Goal: Complete application form

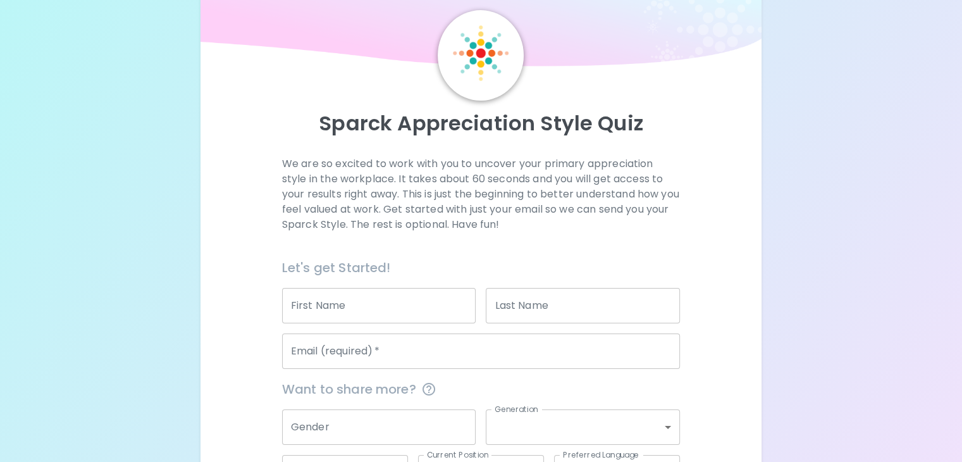
scroll to position [63, 0]
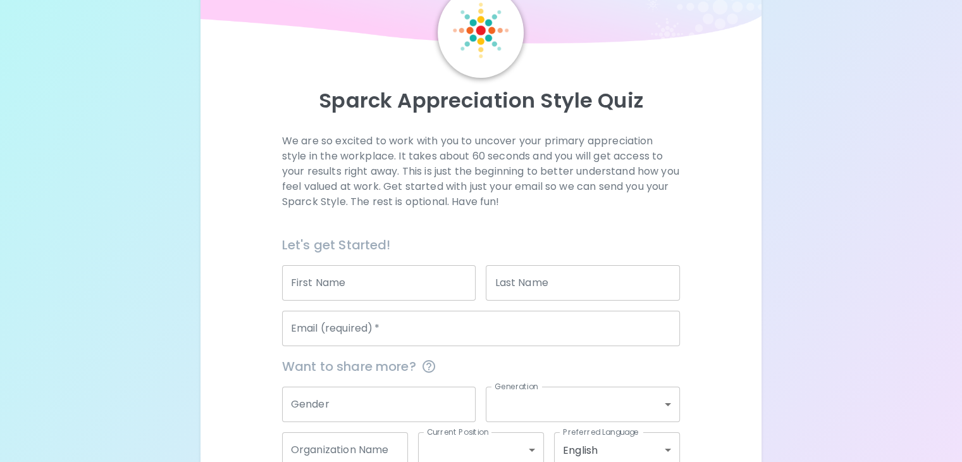
click at [384, 301] on input "First Name" at bounding box center [379, 282] width 194 height 35
type input "[PERSON_NAME]"
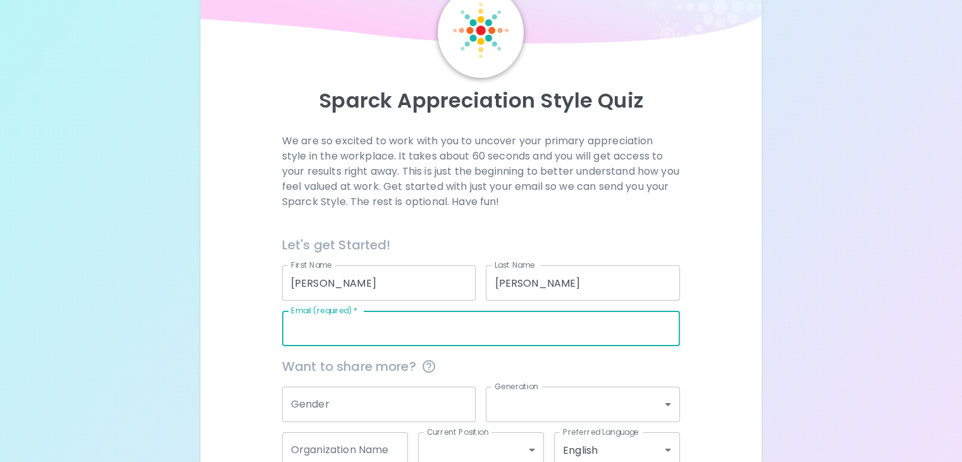
type input "j"
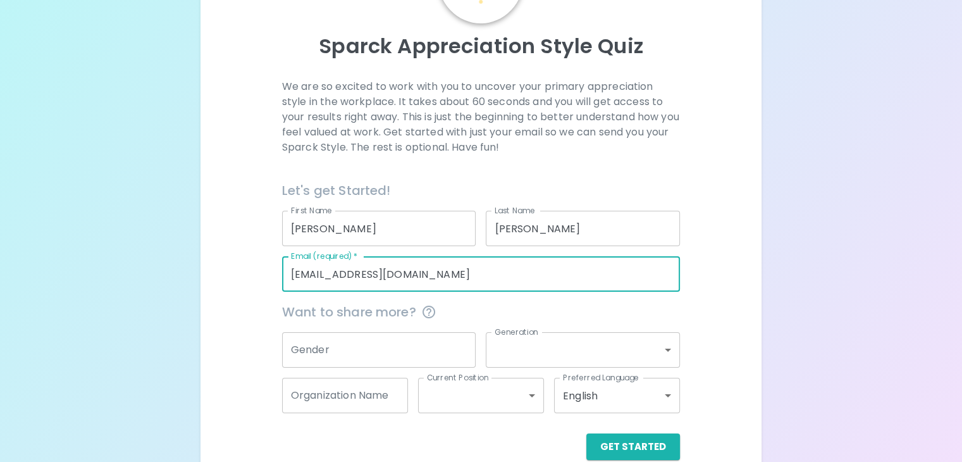
scroll to position [171, 0]
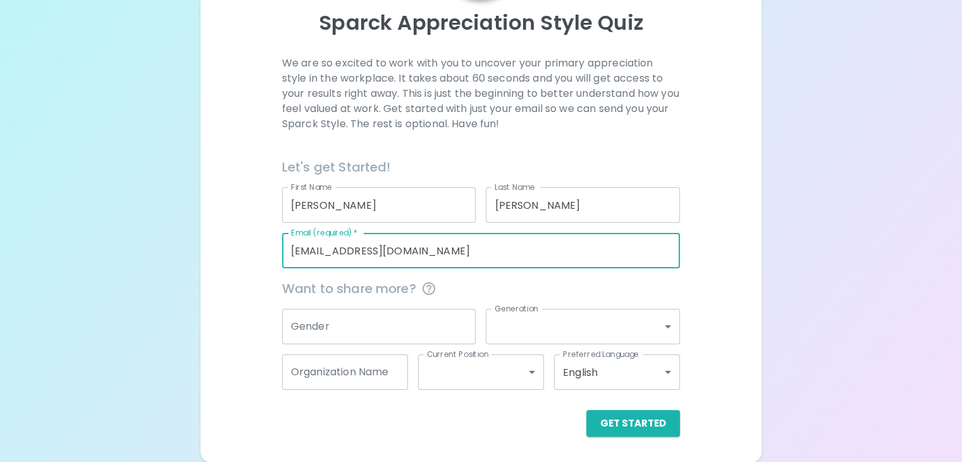
type input "[EMAIL_ADDRESS][DOMAIN_NAME]"
click at [428, 330] on input "Gender" at bounding box center [379, 326] width 194 height 35
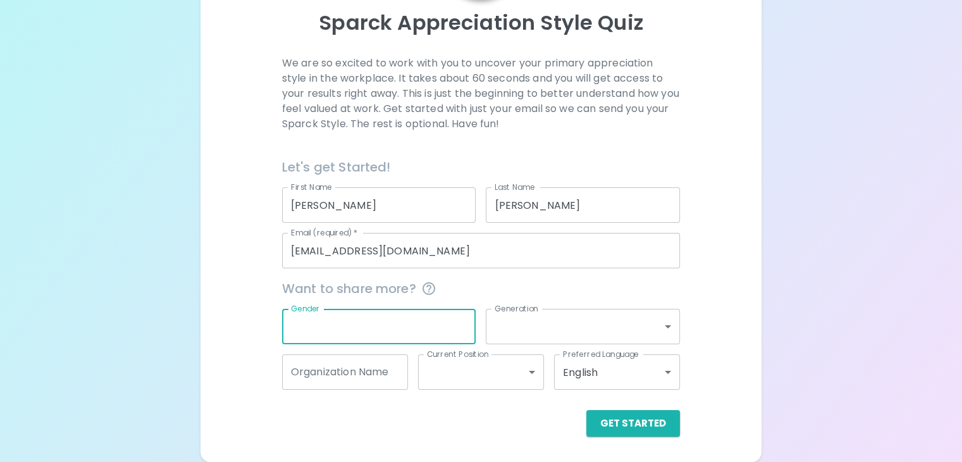
type input "G"
type input "F"
click at [532, 332] on body "Sparck Appreciation Style Quiz We are so excited to work with you to uncover yo…" at bounding box center [481, 160] width 962 height 603
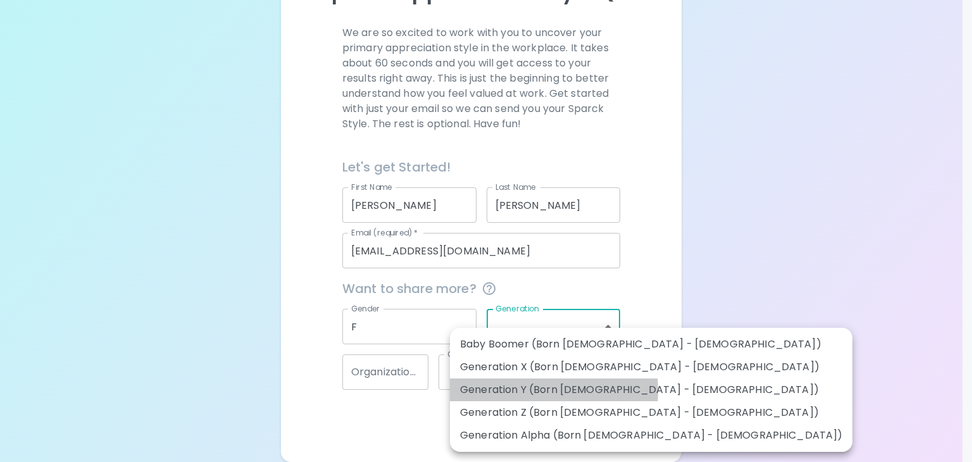
click at [518, 390] on li "Generation Y (Born [DEMOGRAPHIC_DATA] - [DEMOGRAPHIC_DATA])" at bounding box center [651, 389] width 402 height 23
type input "generation_y"
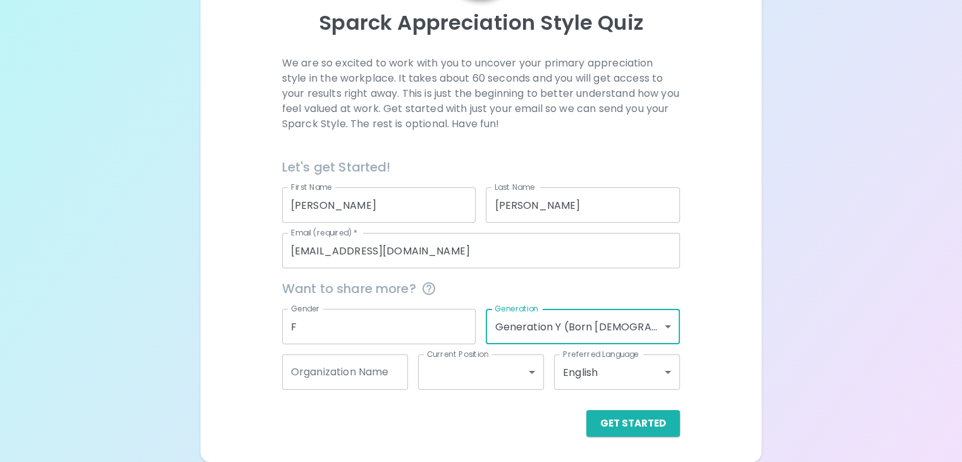
click at [513, 371] on body "Sparck Appreciation Style Quiz We are so excited to work with you to uncover yo…" at bounding box center [481, 160] width 962 height 603
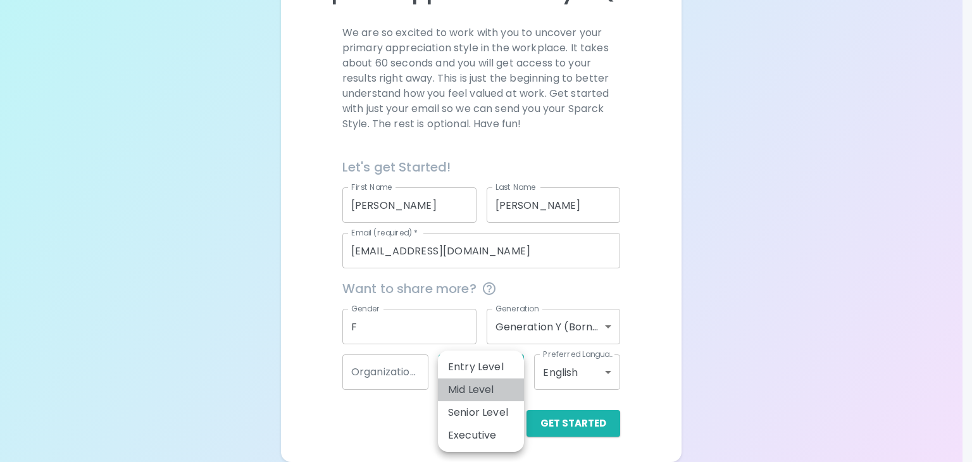
click at [494, 393] on li "Mid Level" at bounding box center [481, 389] width 86 height 23
type input "mid_level"
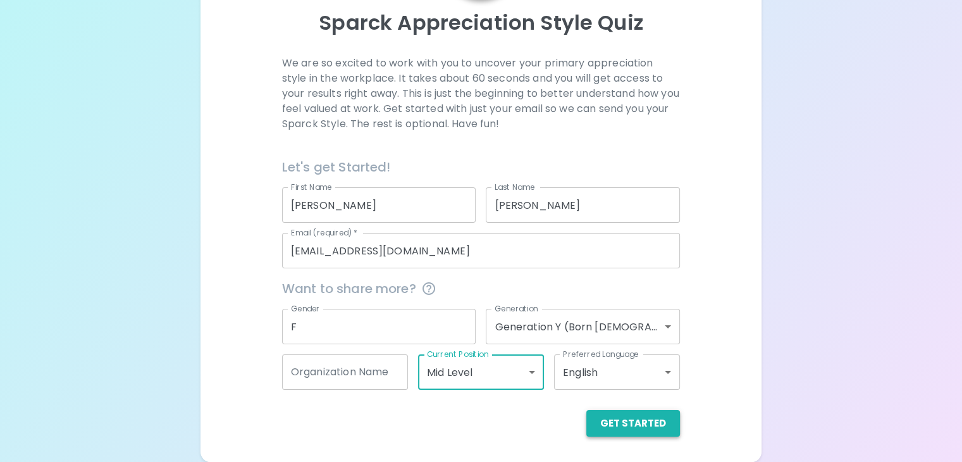
click at [590, 428] on button "Get Started" at bounding box center [634, 423] width 94 height 27
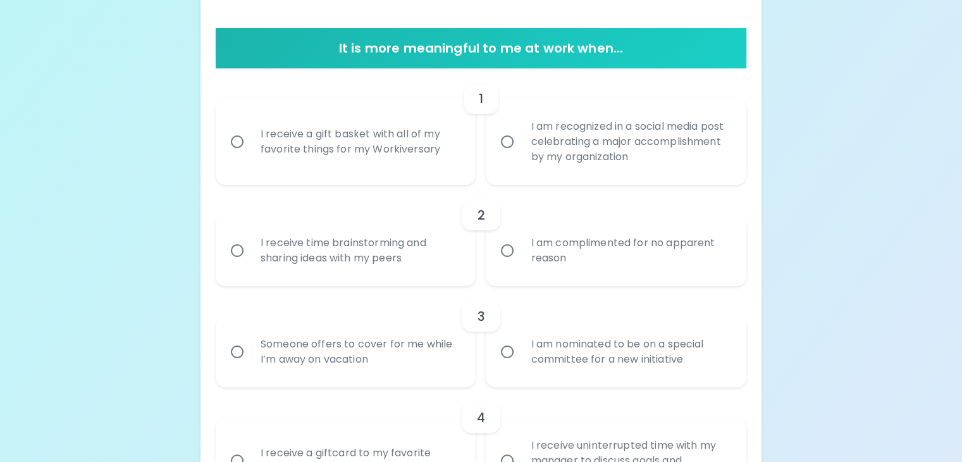
scroll to position [298, 0]
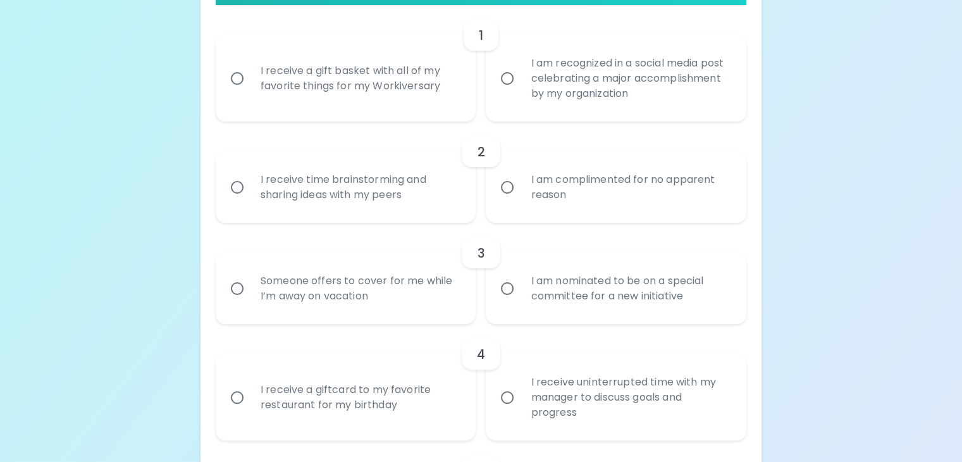
click at [251, 92] on input "I receive a gift basket with all of my favorite things for my Workiversary" at bounding box center [237, 78] width 27 height 27
radio input "true"
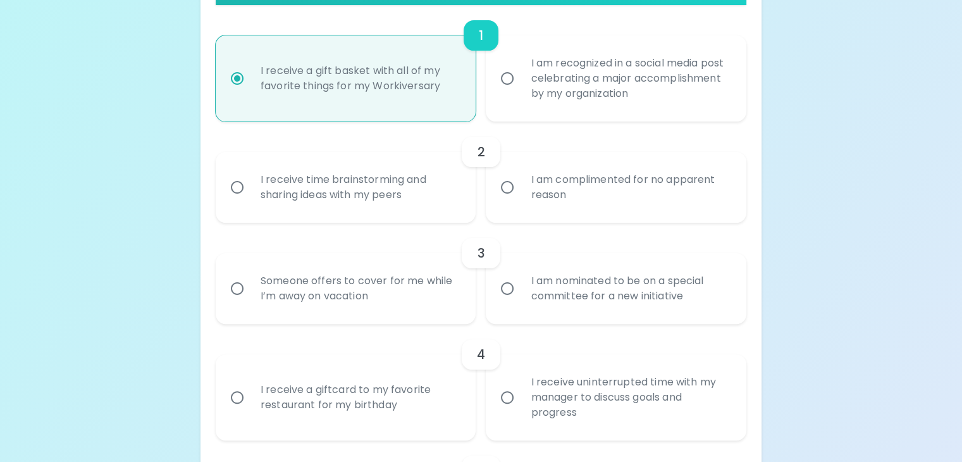
scroll to position [399, 0]
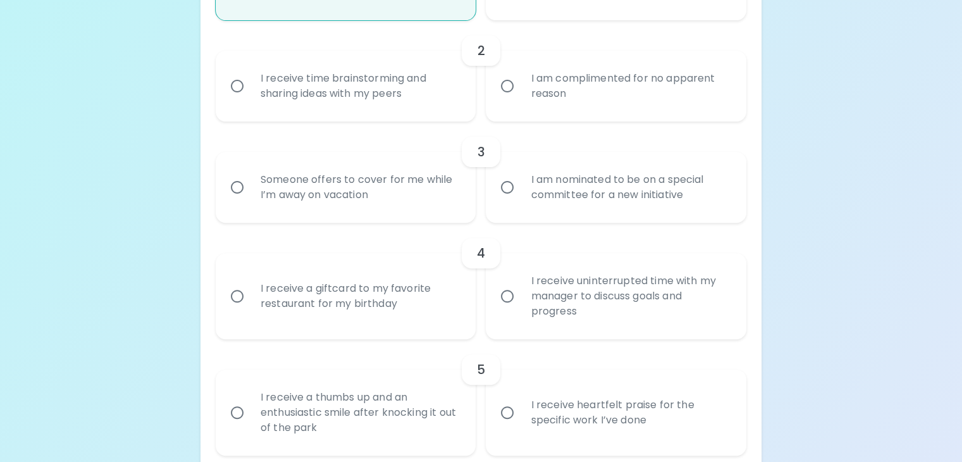
click at [251, 99] on input "I receive time brainstorming and sharing ideas with my peers" at bounding box center [237, 86] width 27 height 27
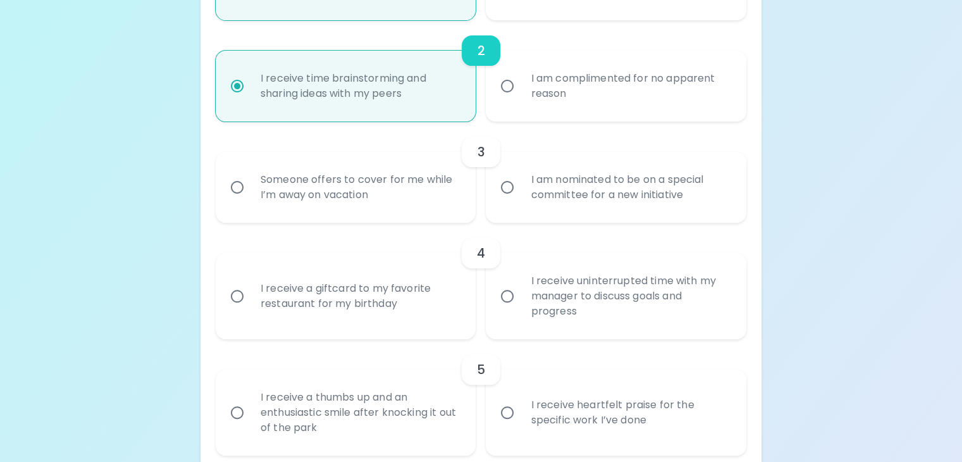
scroll to position [501, 0]
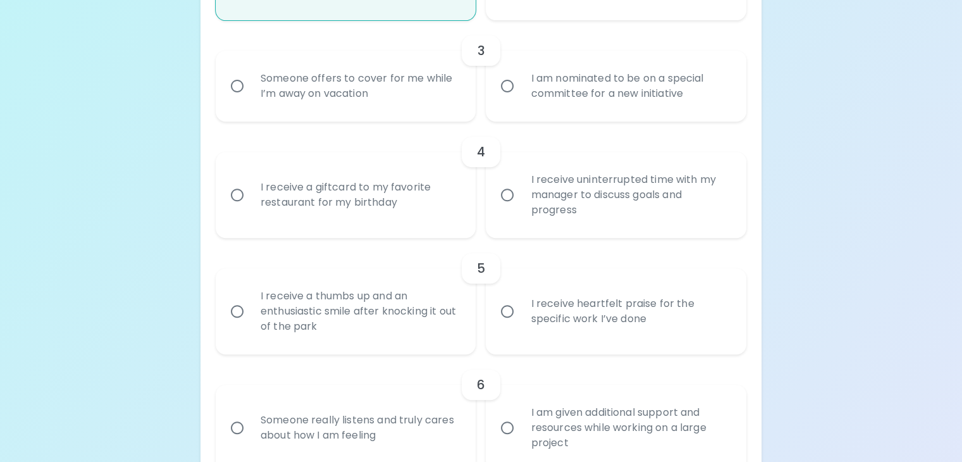
radio input "true"
click at [506, 99] on input "I am nominated to be on a special committee for a new initiative" at bounding box center [507, 86] width 27 height 27
radio input "false"
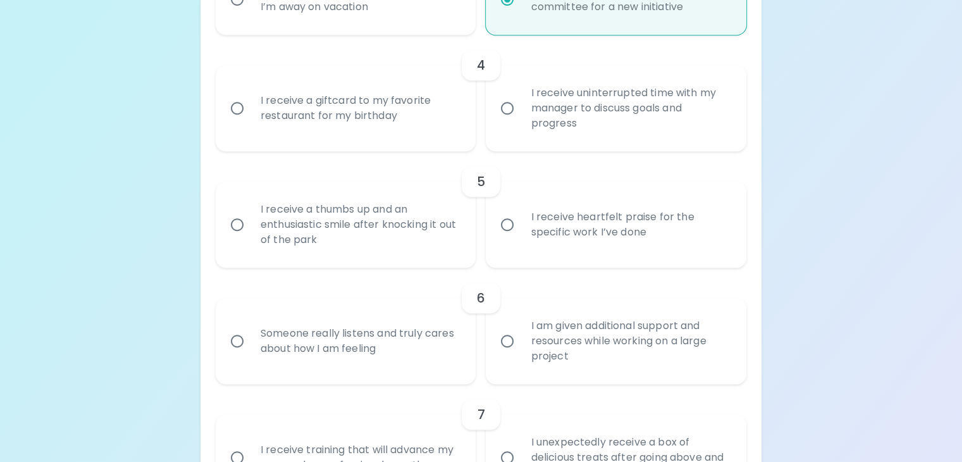
scroll to position [602, 0]
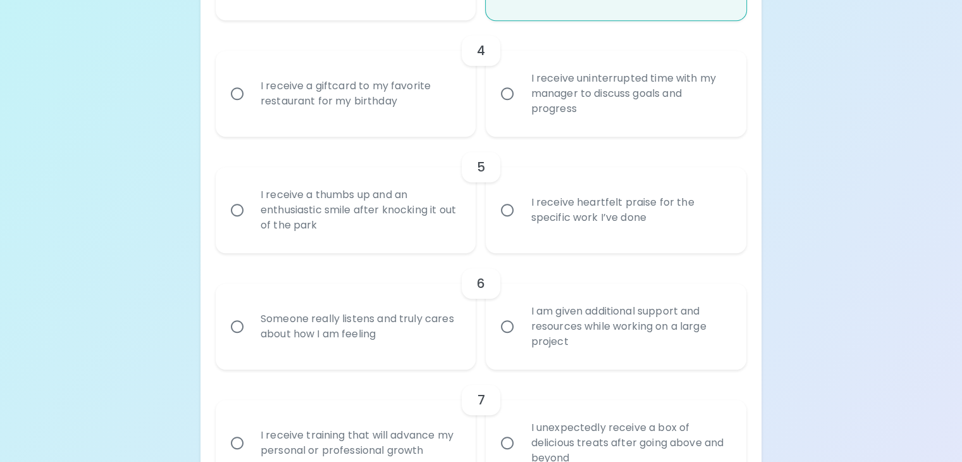
radio input "true"
click at [509, 107] on input "I receive uninterrupted time with my manager to discuss goals and progress" at bounding box center [507, 93] width 27 height 27
radio input "false"
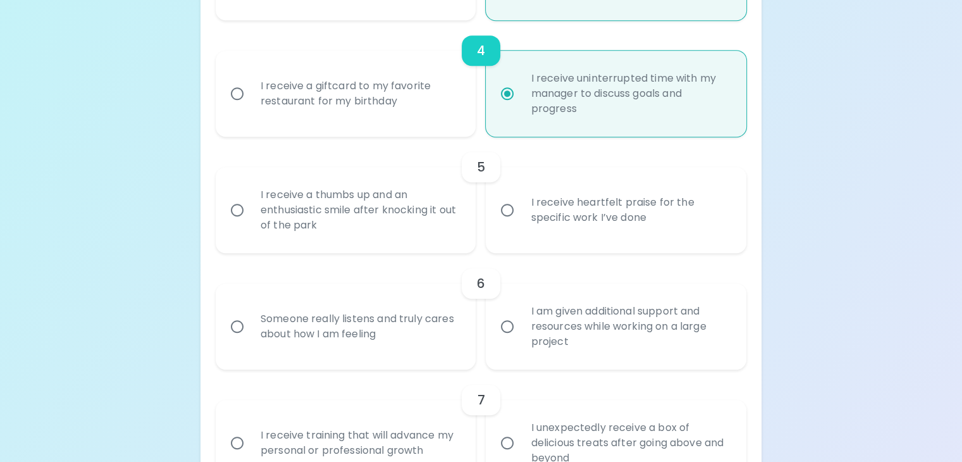
scroll to position [703, 0]
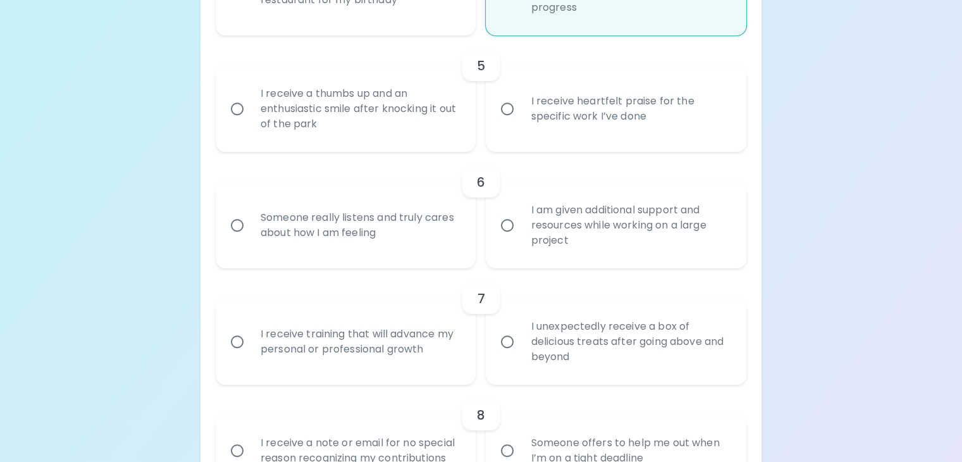
radio input "true"
click at [501, 122] on input "I receive heartfelt praise for the specific work I’ve done" at bounding box center [507, 109] width 27 height 27
radio input "false"
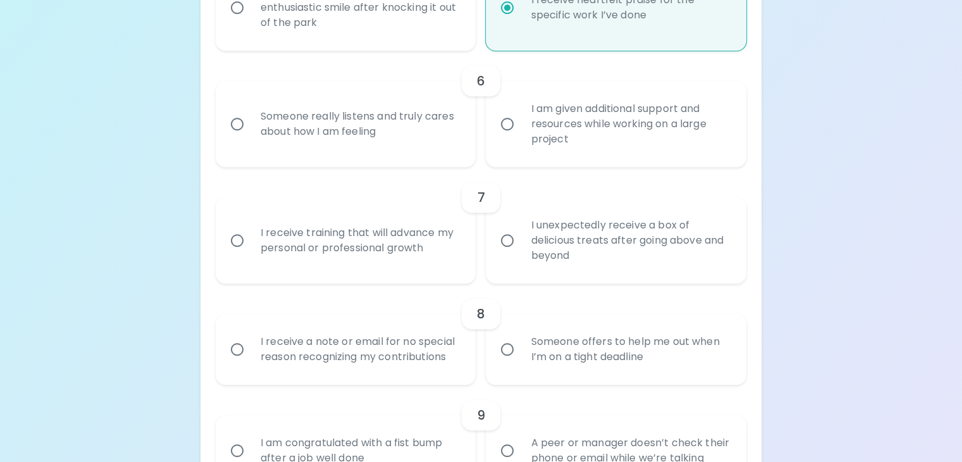
scroll to position [868, 0]
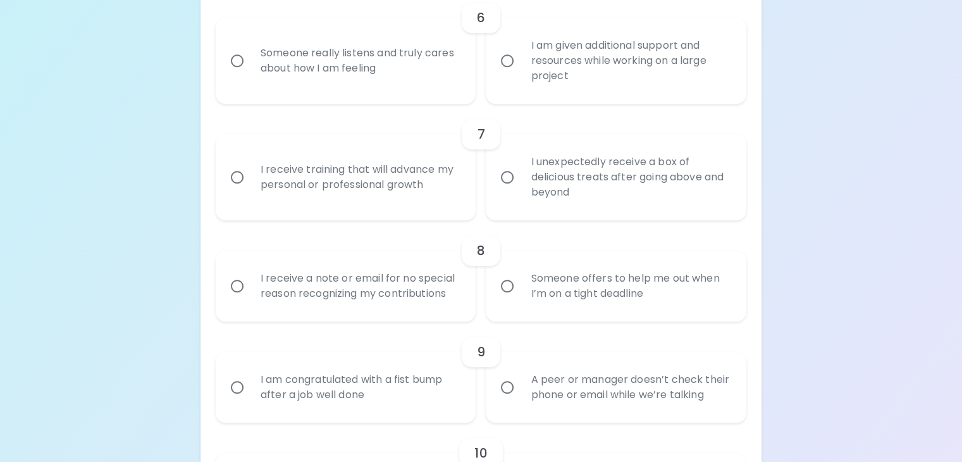
radio input "true"
click at [511, 74] on input "I am given additional support and resources while working on a large project" at bounding box center [507, 60] width 27 height 27
radio input "false"
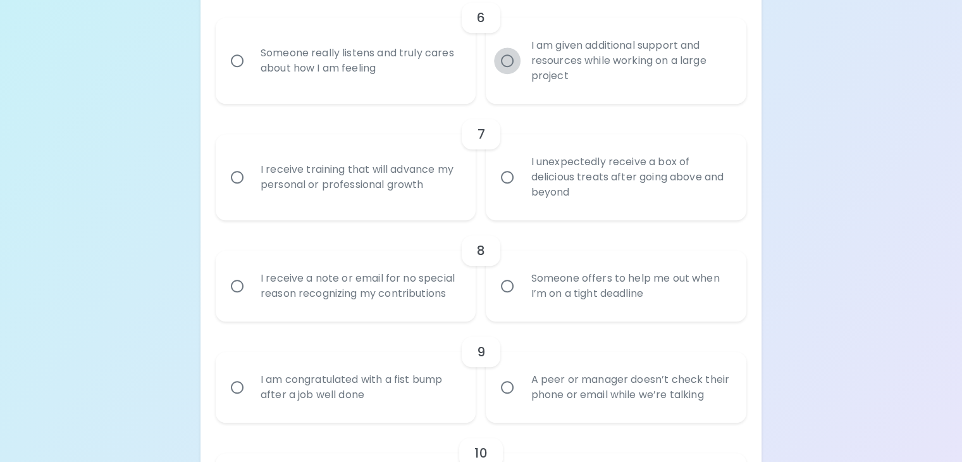
radio input "false"
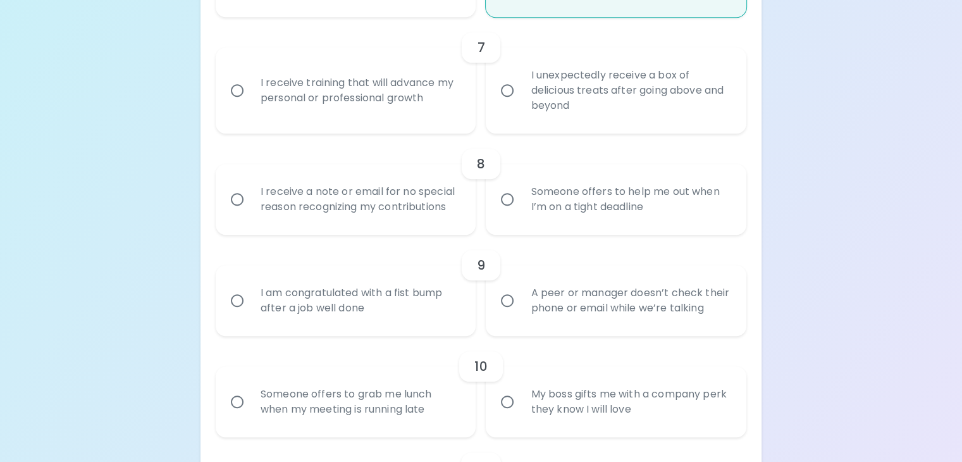
scroll to position [969, 0]
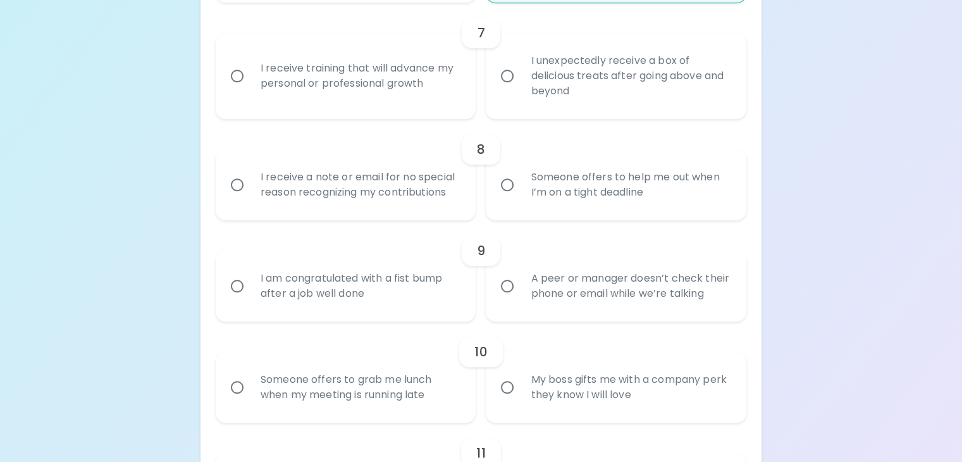
radio input "true"
click at [251, 89] on input "I receive training that will advance my personal or professional growth" at bounding box center [237, 76] width 27 height 27
radio input "false"
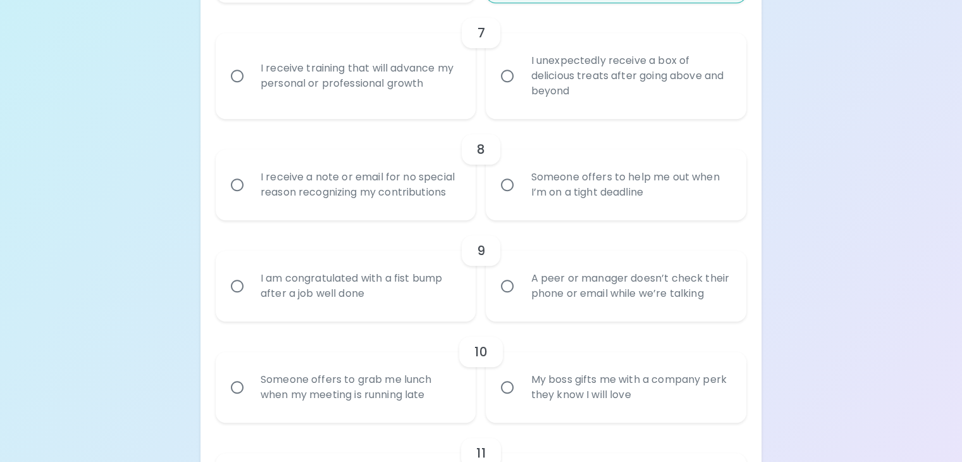
radio input "false"
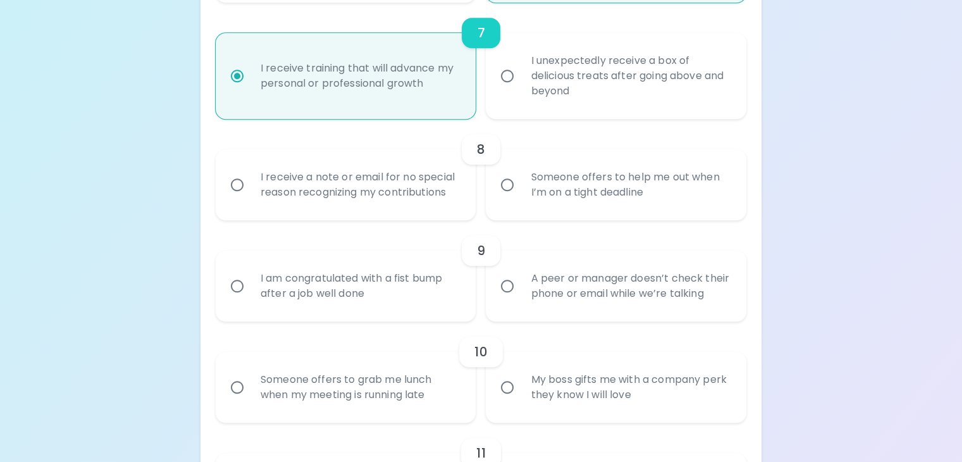
scroll to position [1070, 0]
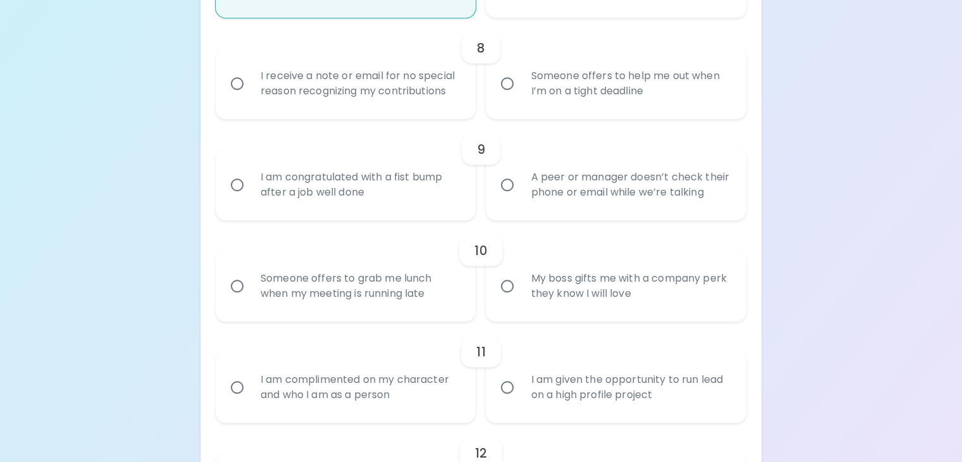
radio input "true"
click at [251, 97] on input "I receive a note or email for no special reason recognizing my contributions" at bounding box center [237, 83] width 27 height 27
radio input "false"
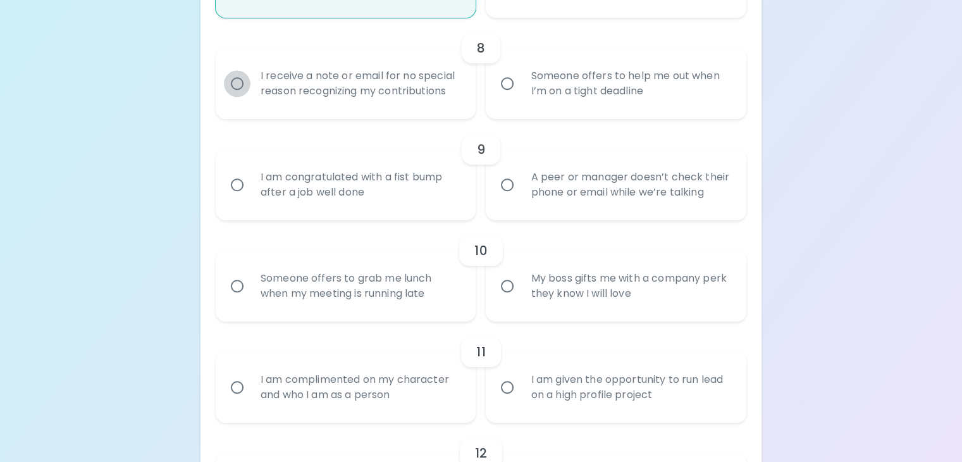
radio input "false"
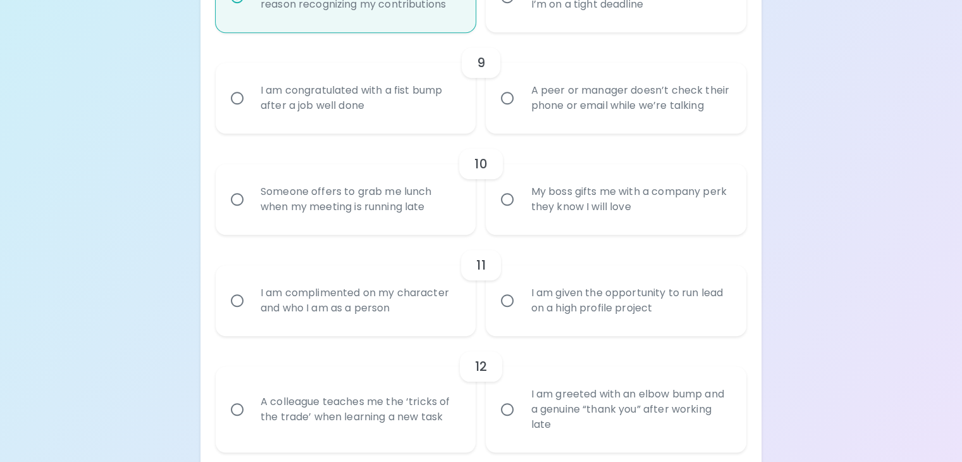
scroll to position [1171, 0]
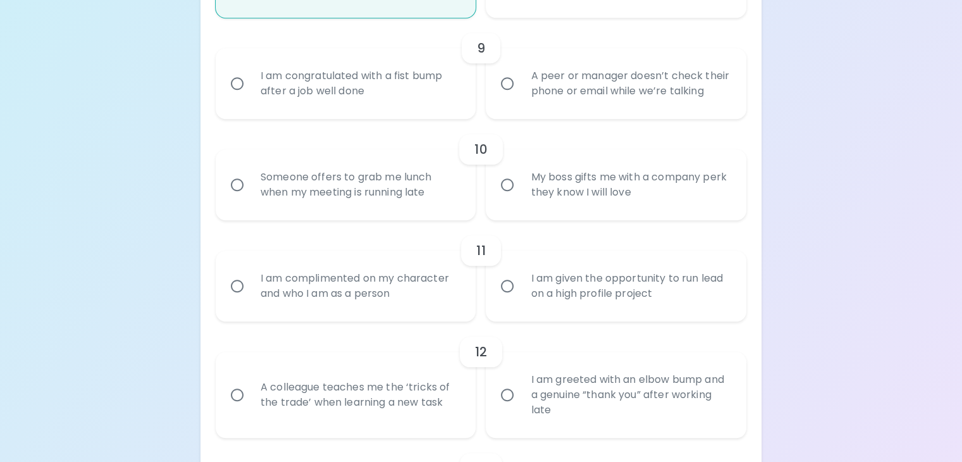
radio input "true"
click at [251, 97] on input "I am congratulated with a fist bump after a job well done" at bounding box center [237, 83] width 27 height 27
radio input "false"
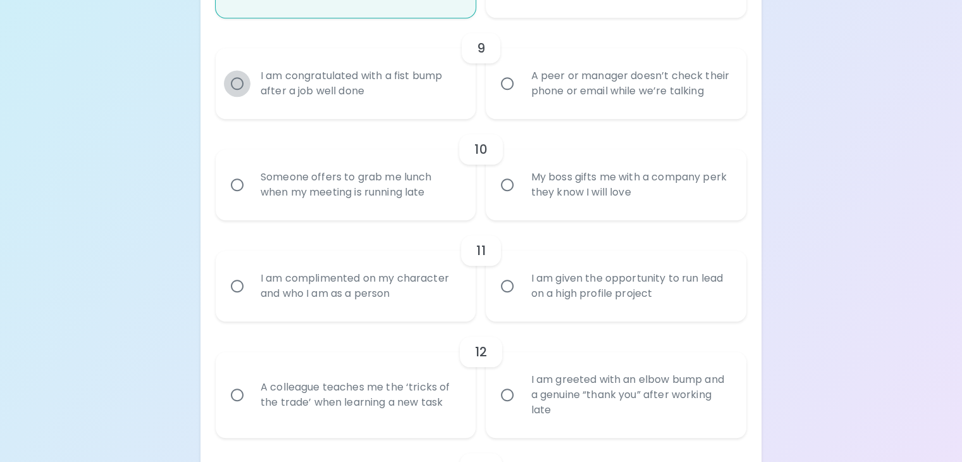
radio input "false"
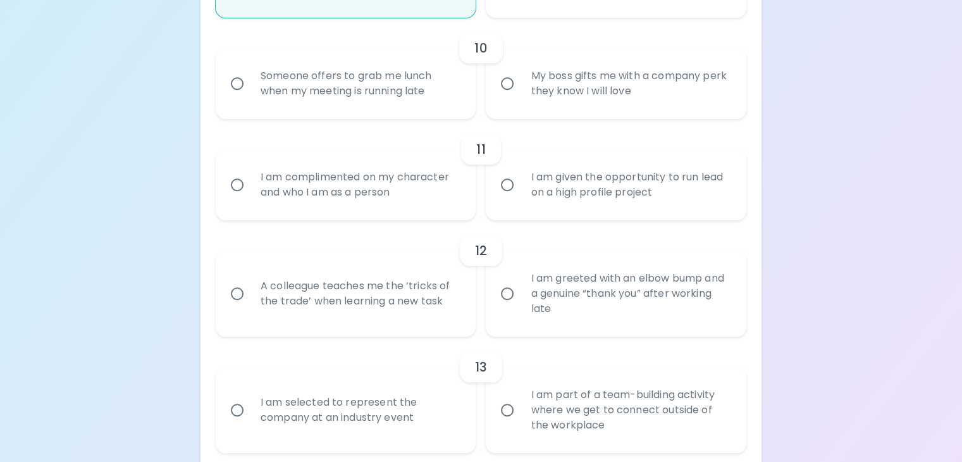
scroll to position [1336, 0]
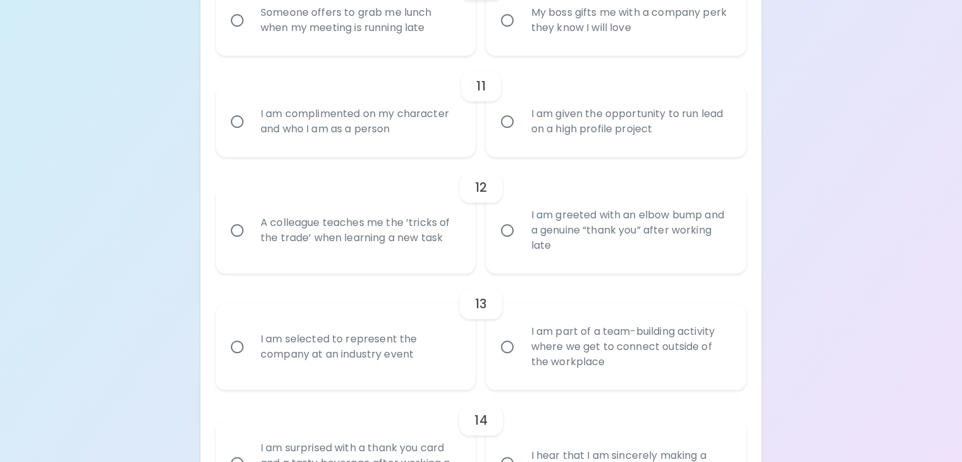
radio input "true"
click at [251, 34] on input "Someone offers to grab me lunch when my meeting is running late" at bounding box center [237, 20] width 27 height 27
radio input "false"
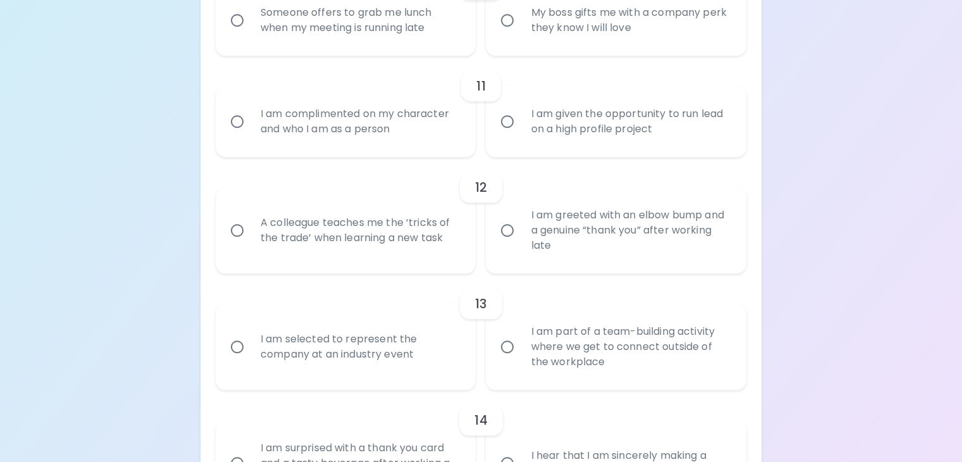
radio input "false"
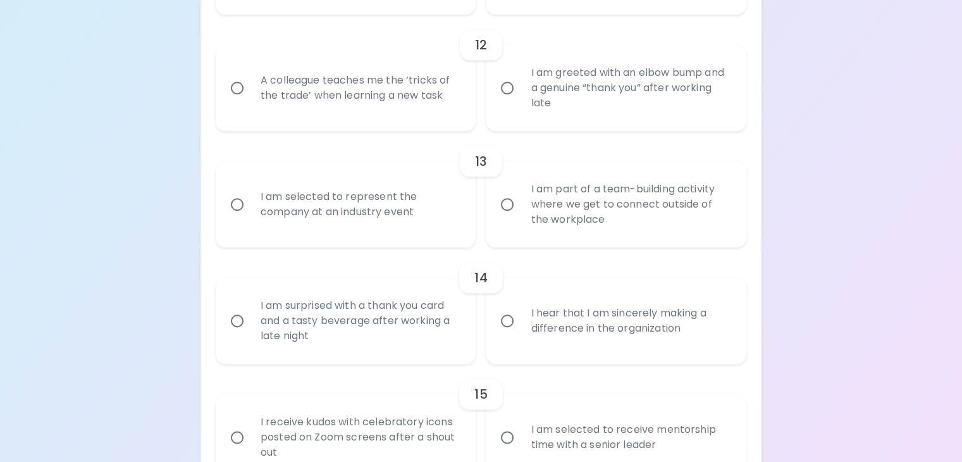
scroll to position [1500, 0]
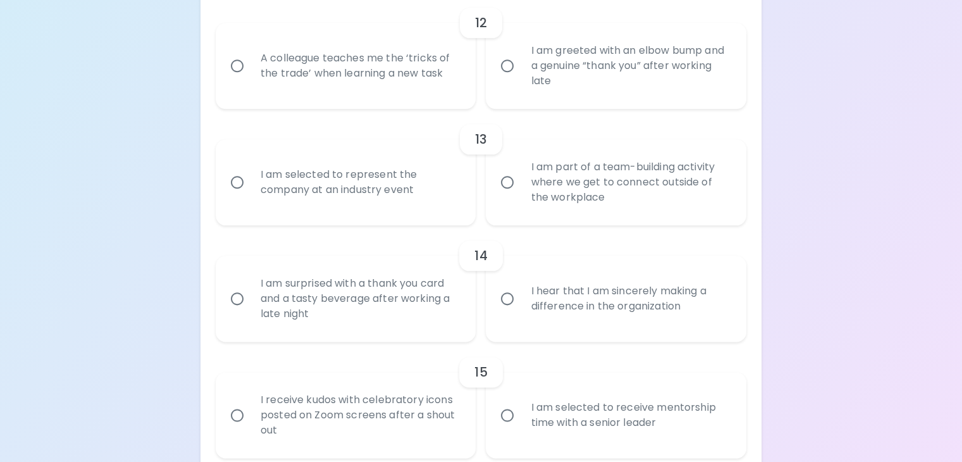
radio input "true"
radio input "false"
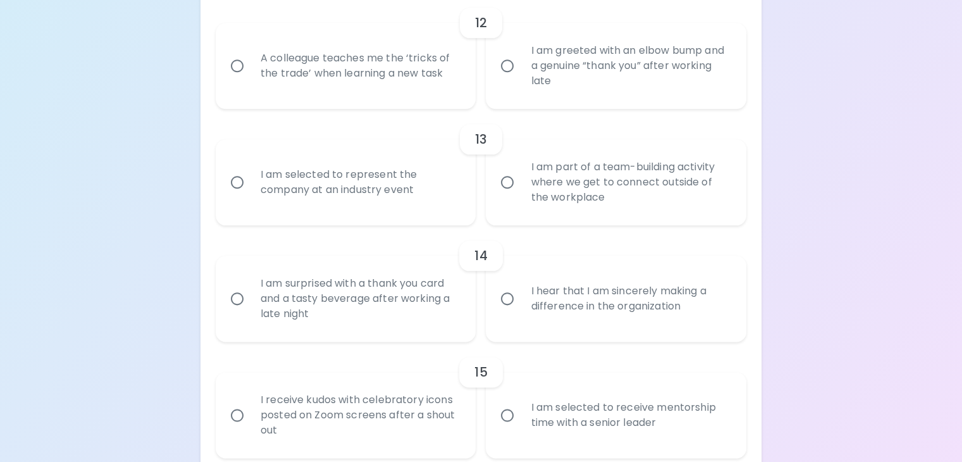
radio input "false"
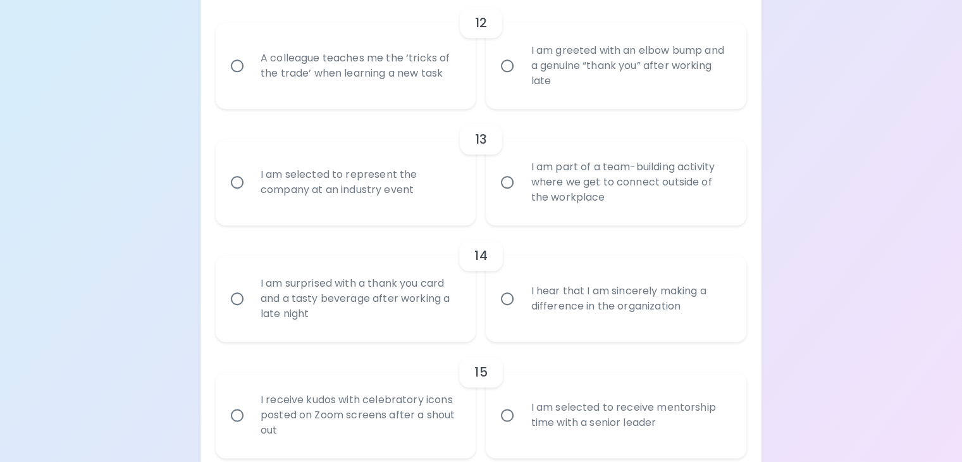
radio input "false"
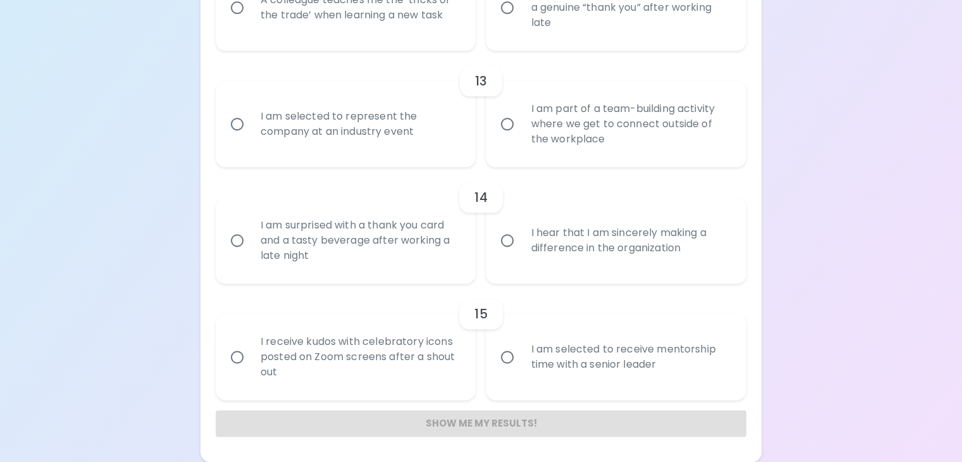
scroll to position [1665, 0]
radio input "true"
click at [251, 21] on input "A colleague teaches me the ‘tricks of the trade’ when learning a new task" at bounding box center [237, 7] width 27 height 27
radio input "false"
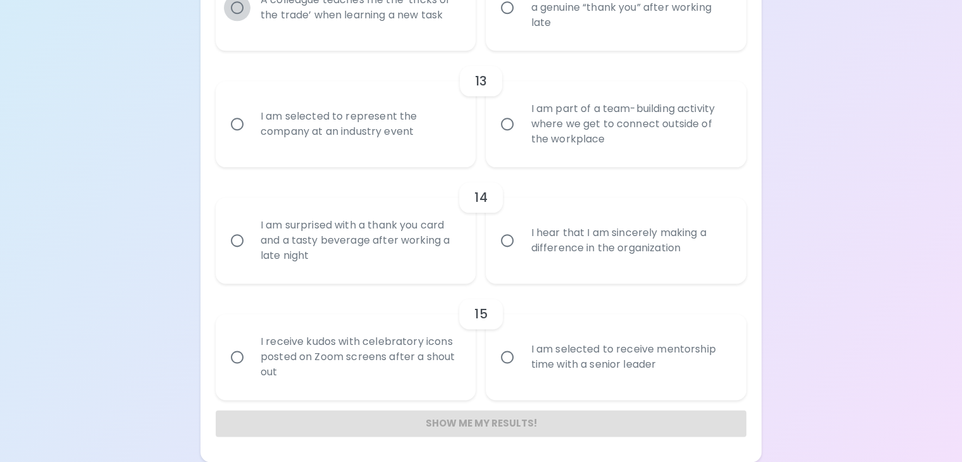
radio input "false"
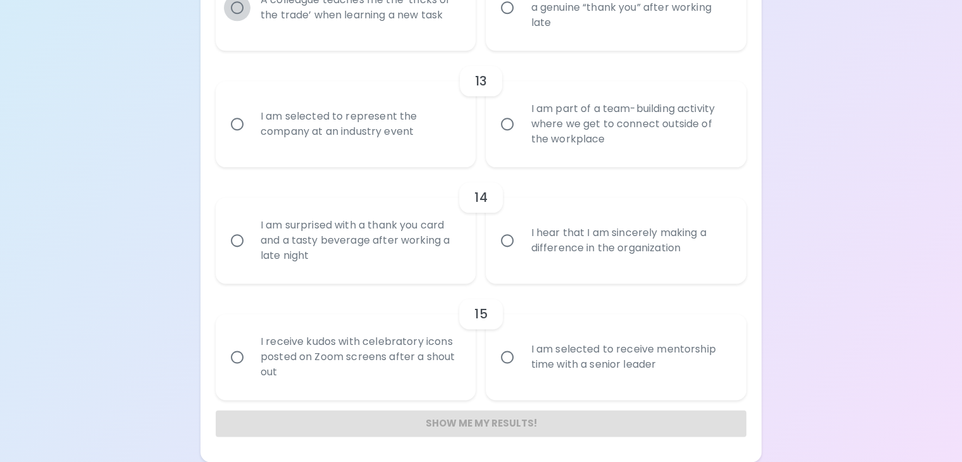
radio input "false"
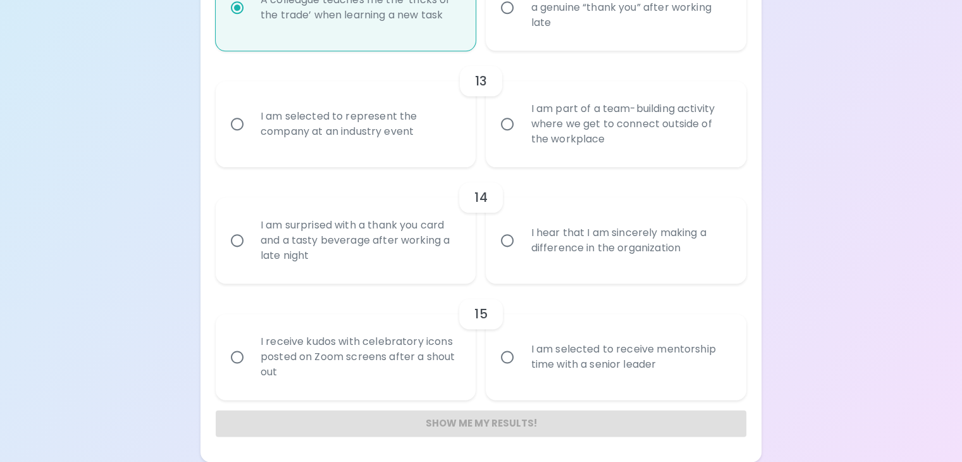
scroll to position [1829, 0]
radio input "true"
click at [251, 137] on input "I am selected to represent the company at an industry event" at bounding box center [237, 124] width 27 height 27
radio input "false"
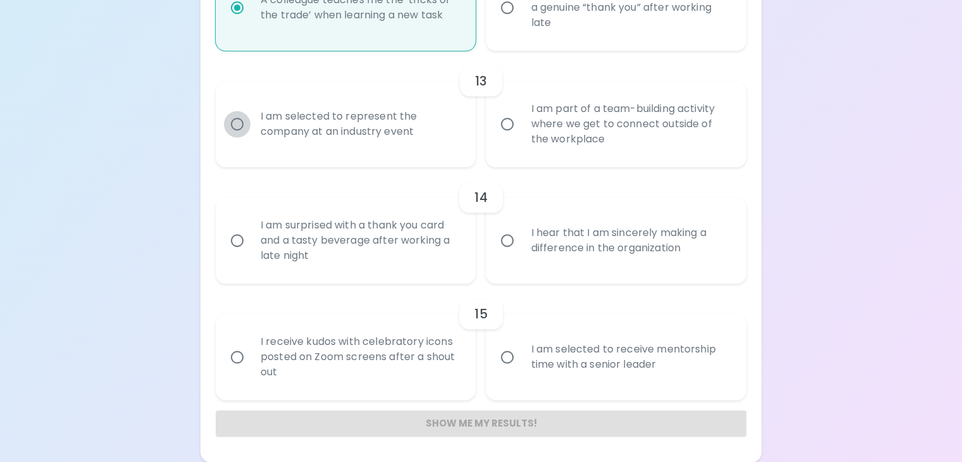
radio input "false"
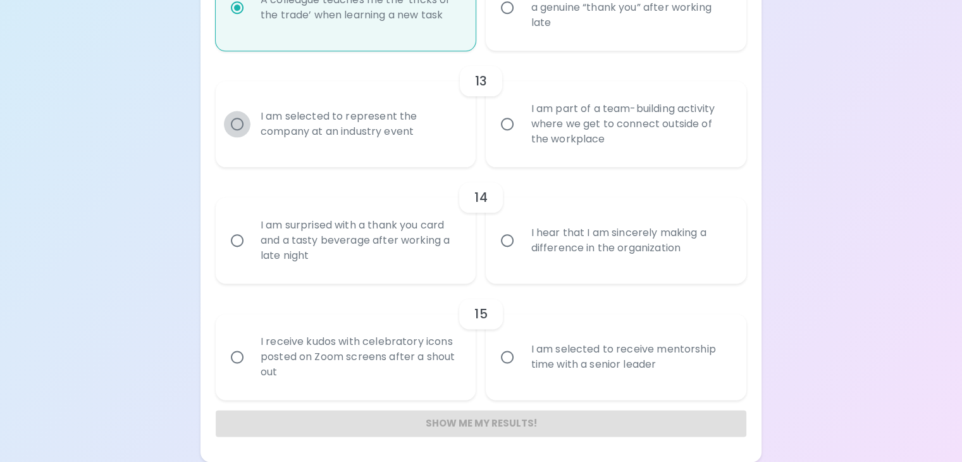
radio input "false"
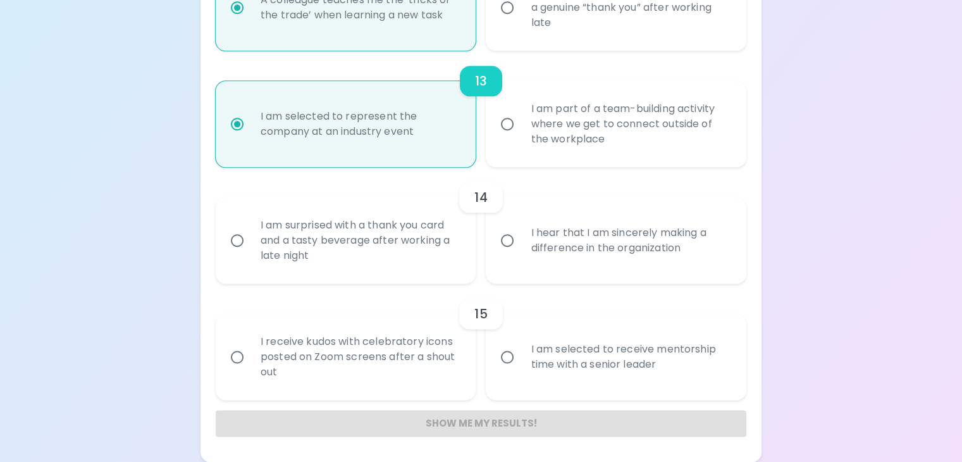
scroll to position [1931, 0]
radio input "true"
click at [505, 237] on input "I hear that I am sincerely making a difference in the organization" at bounding box center [507, 240] width 27 height 27
radio input "false"
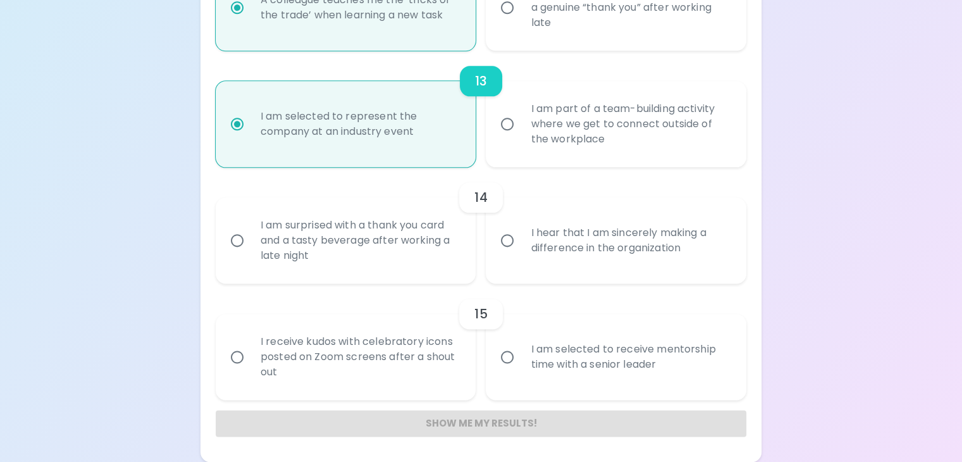
radio input "false"
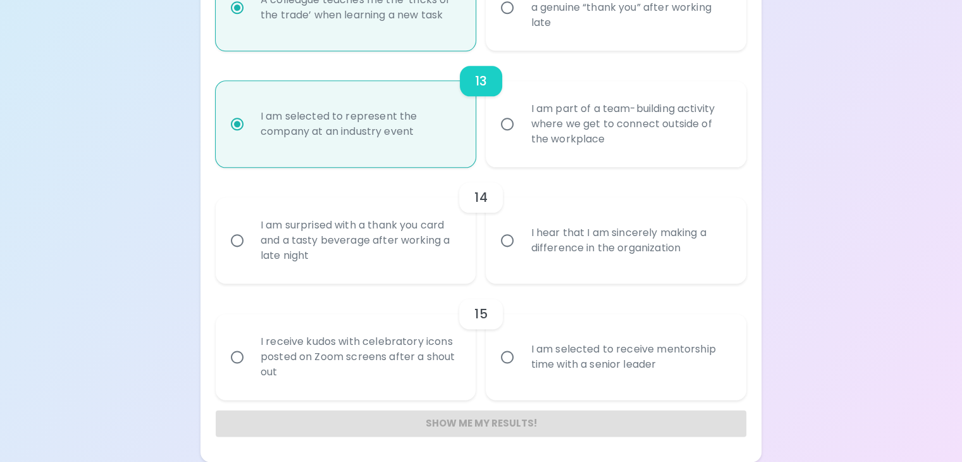
radio input "false"
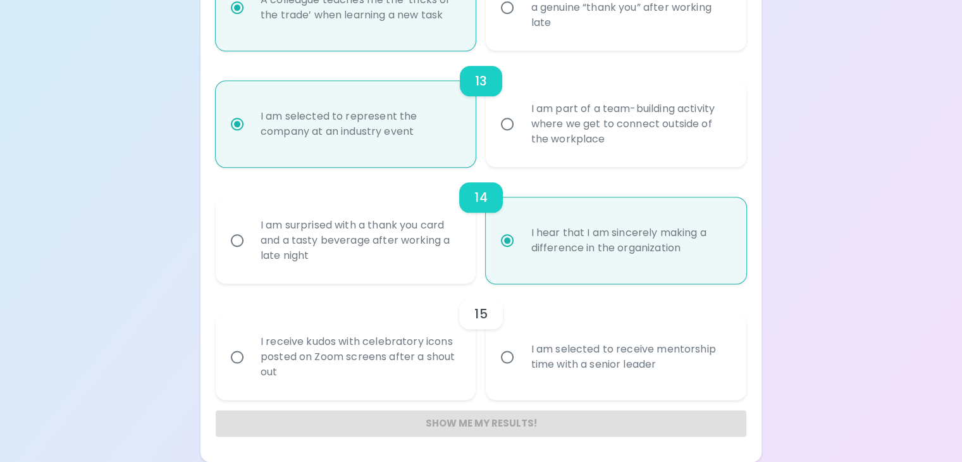
scroll to position [1963, 0]
radio input "true"
click at [504, 344] on input "I am selected to receive mentorship time with a senior leader" at bounding box center [507, 357] width 27 height 27
radio input "false"
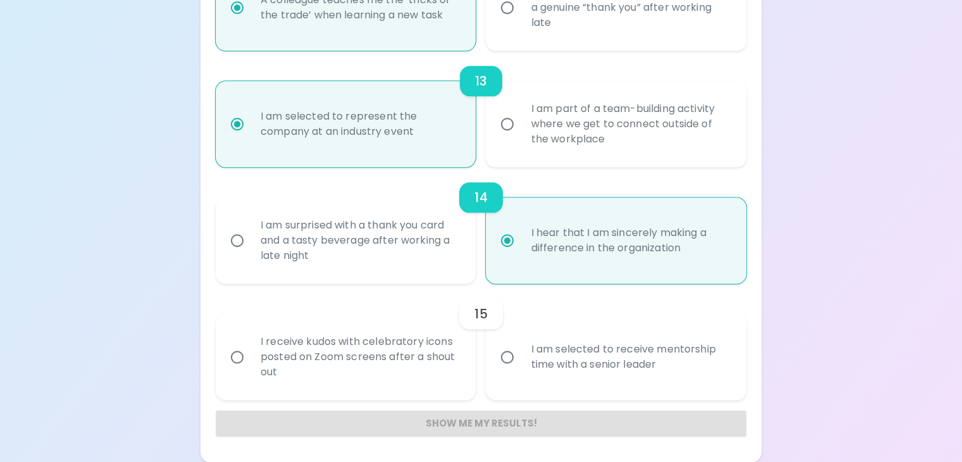
radio input "false"
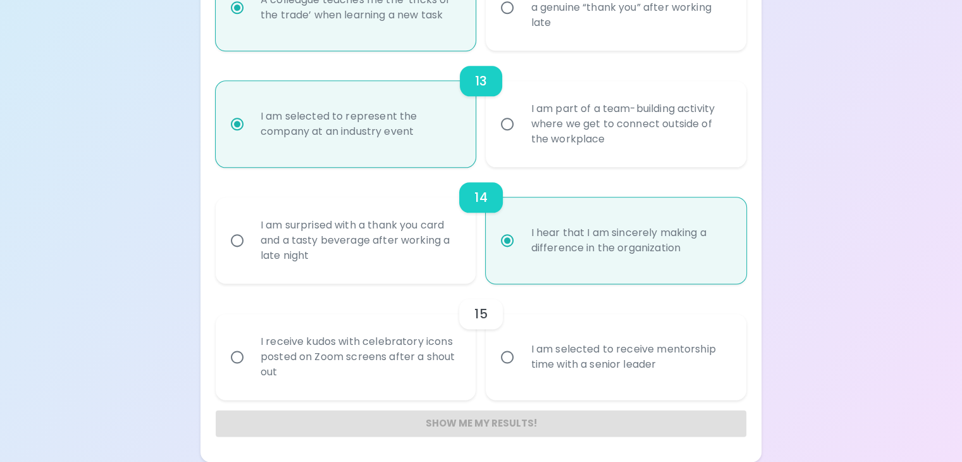
radio input "false"
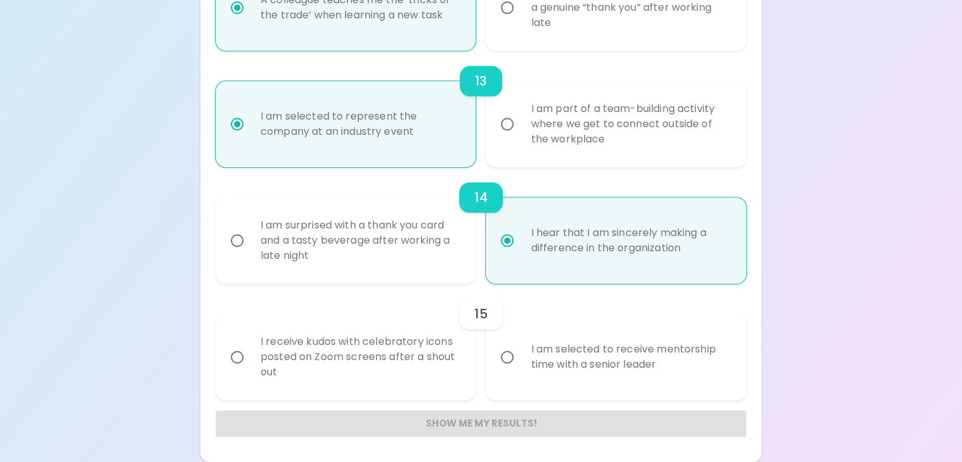
radio input "false"
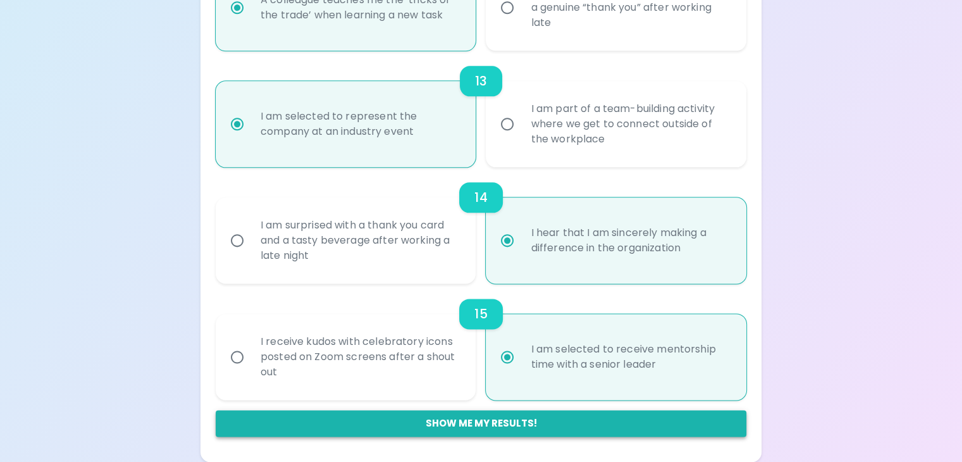
radio input "true"
click at [496, 418] on button "Show me my results!" at bounding box center [481, 423] width 531 height 27
radio input "false"
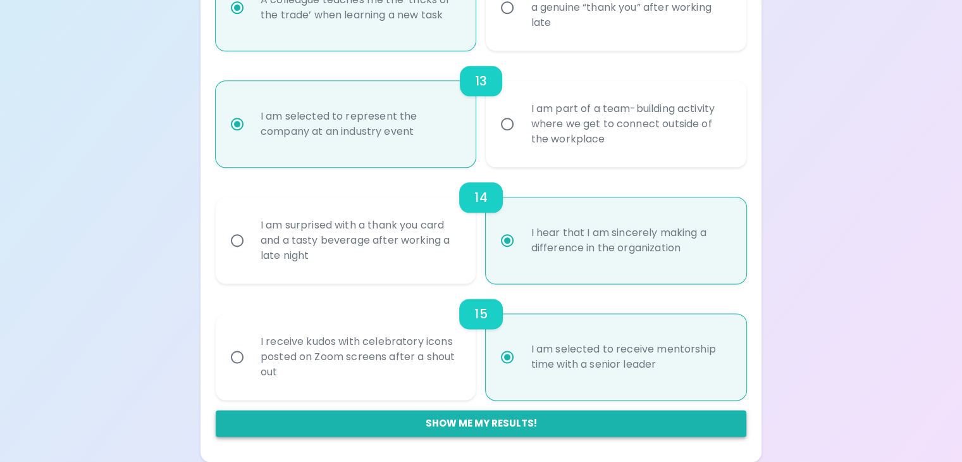
radio input "false"
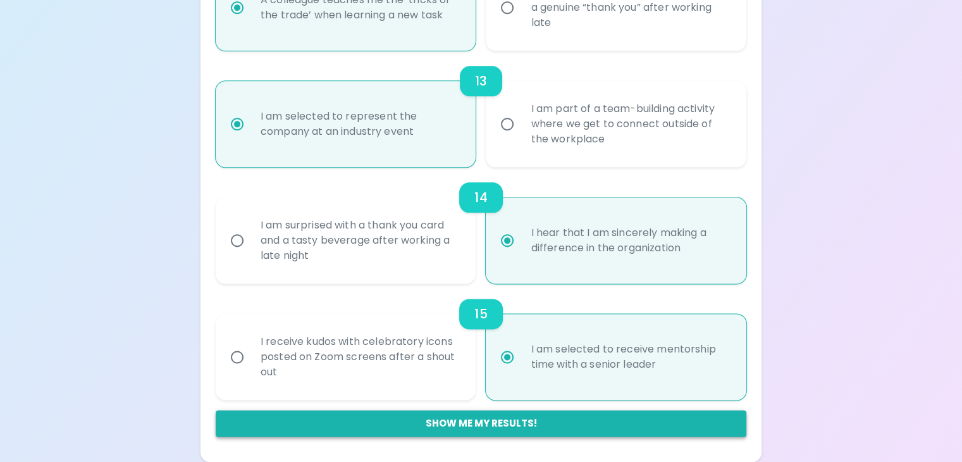
radio input "false"
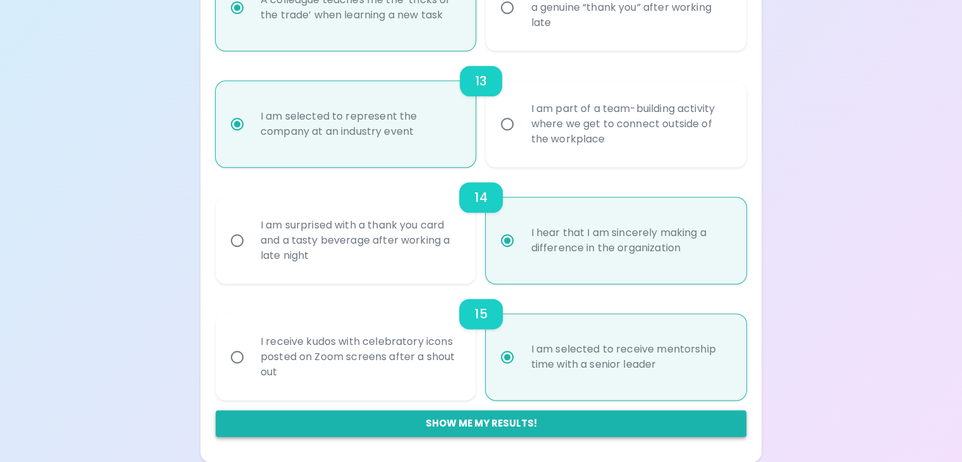
radio input "false"
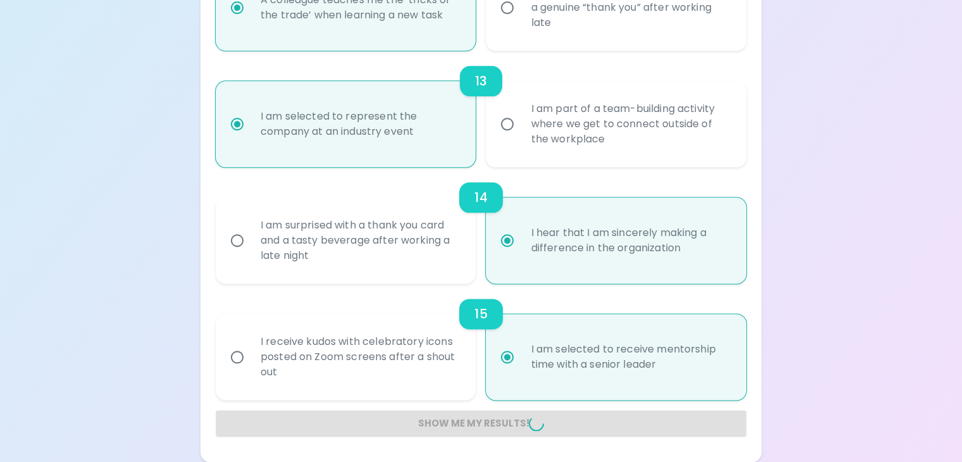
radio input "false"
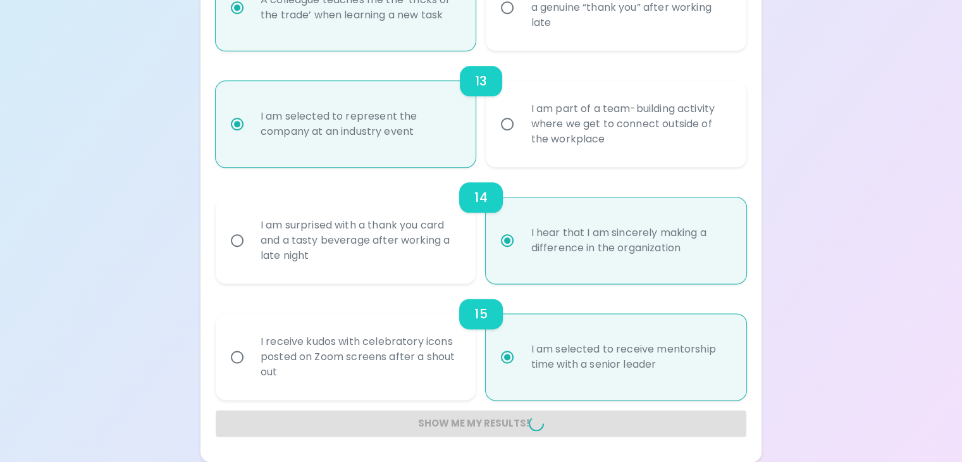
radio input "false"
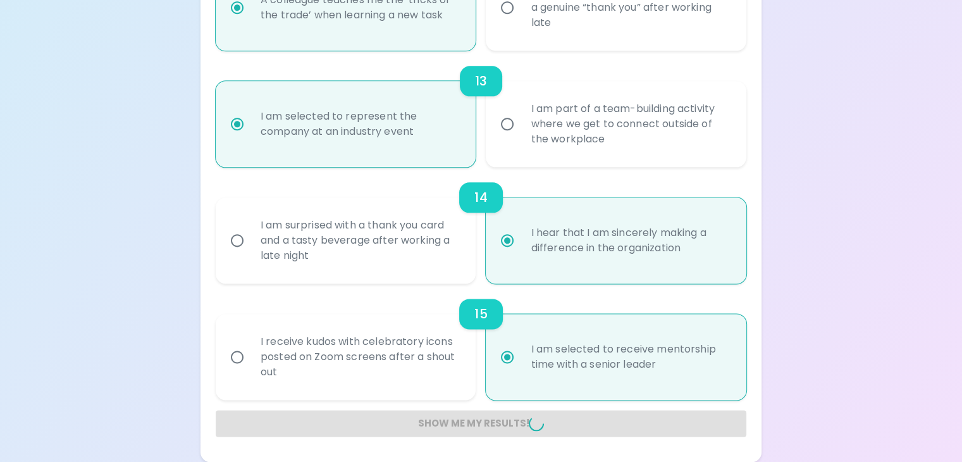
radio input "false"
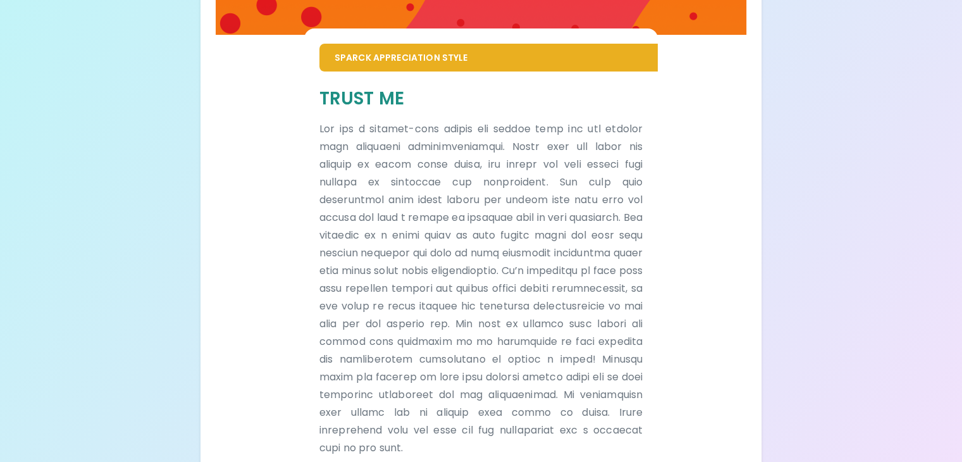
scroll to position [0, 0]
